Goal: Information Seeking & Learning: Learn about a topic

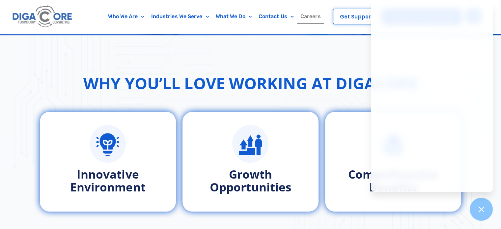
scroll to position [277, 0]
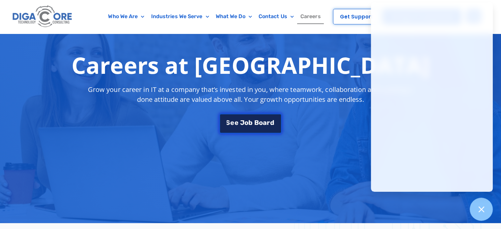
click at [244, 124] on span "J" at bounding box center [242, 122] width 4 height 7
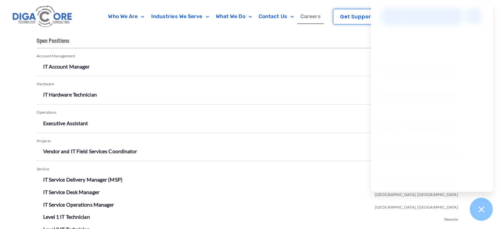
scroll to position [1153, 0]
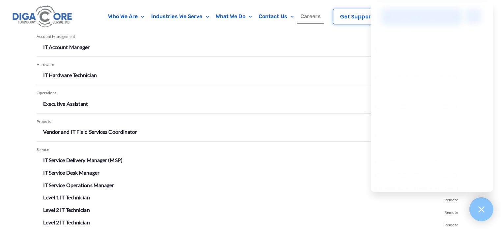
click at [480, 209] on icon at bounding box center [481, 209] width 6 height 6
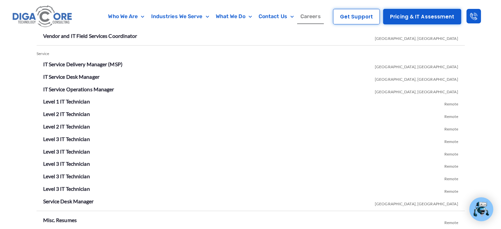
scroll to position [1248, 0]
click at [79, 112] on link "Level 2 IT Technician" at bounding box center [66, 114] width 47 height 6
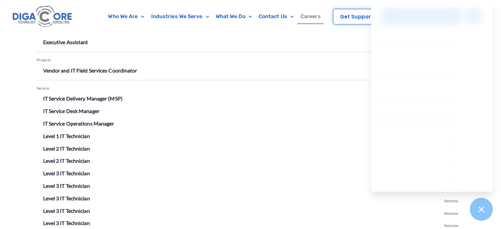
scroll to position [1187, 0]
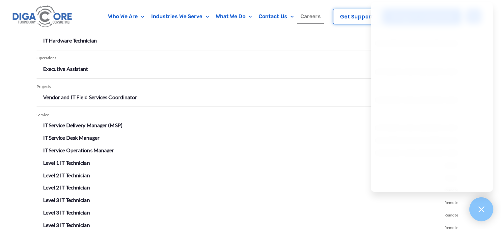
click at [484, 212] on icon at bounding box center [481, 209] width 9 height 9
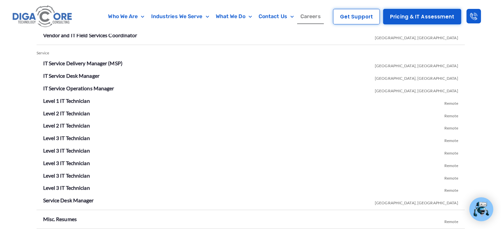
scroll to position [1249, 0]
click at [71, 98] on link "Level 1 IT Technician" at bounding box center [66, 101] width 47 height 6
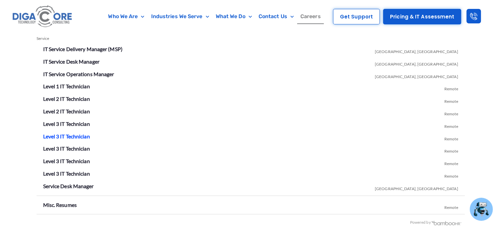
scroll to position [1263, 0]
click at [81, 100] on link "Level 2 IT Technician" at bounding box center [66, 99] width 47 height 6
